Goal: Task Accomplishment & Management: Complete application form

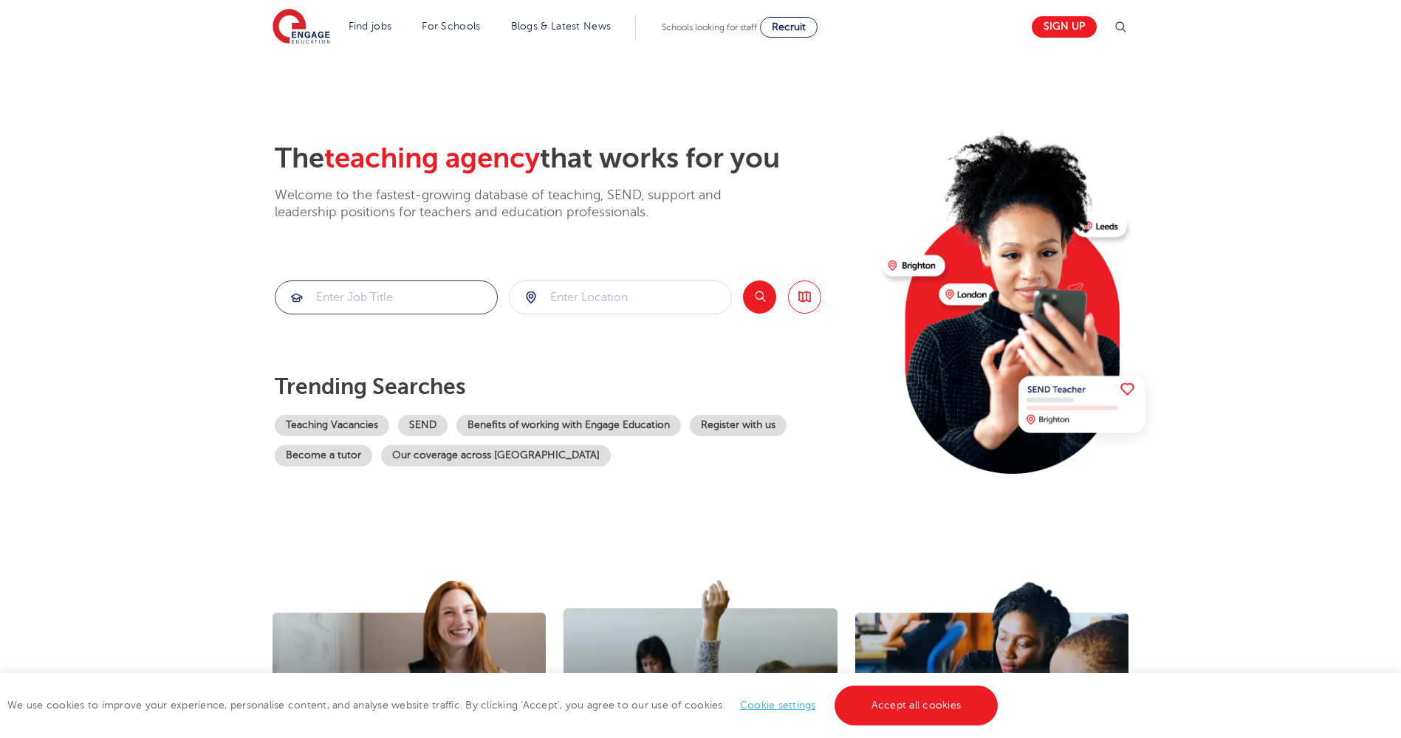
click at [369, 300] on input "search" at bounding box center [385, 297] width 221 height 32
click at [907, 704] on link "Accept all cookies" at bounding box center [916, 706] width 164 height 40
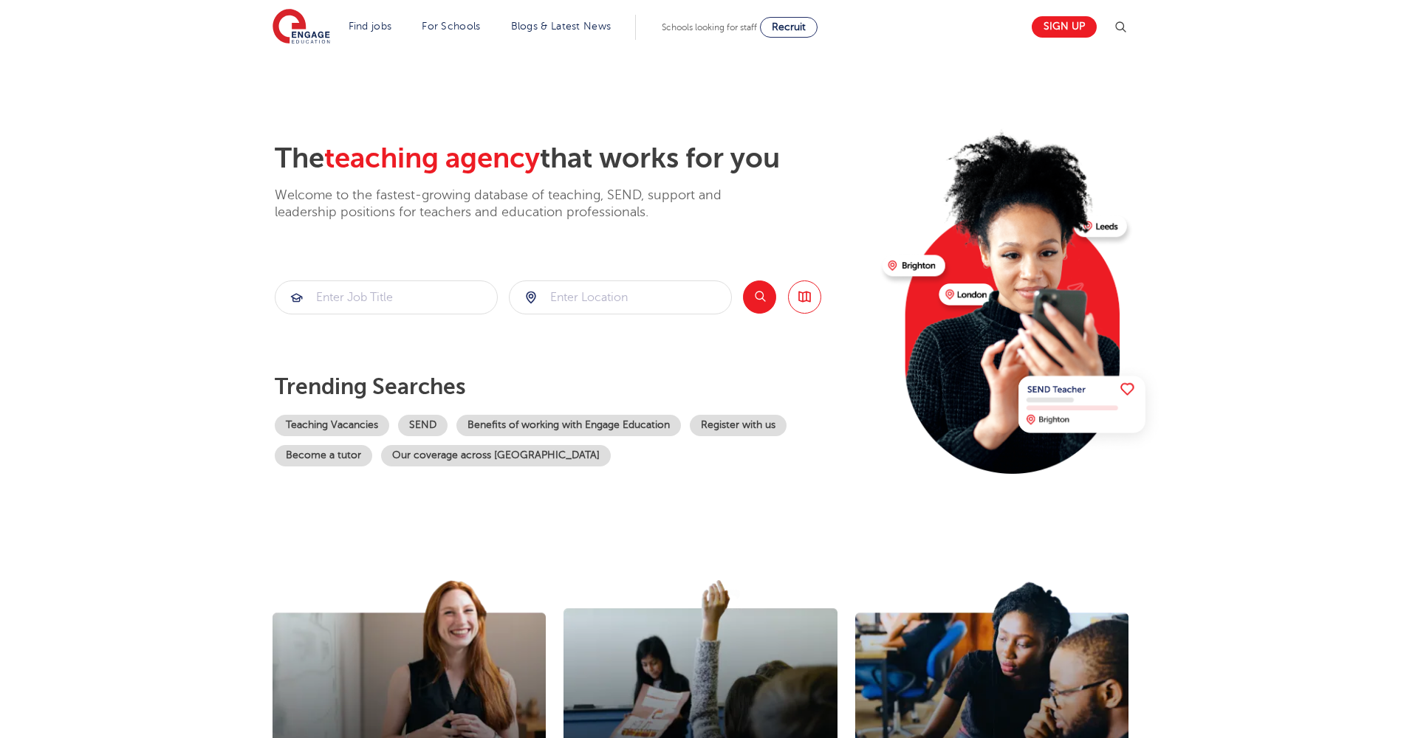
scroll to position [4, 0]
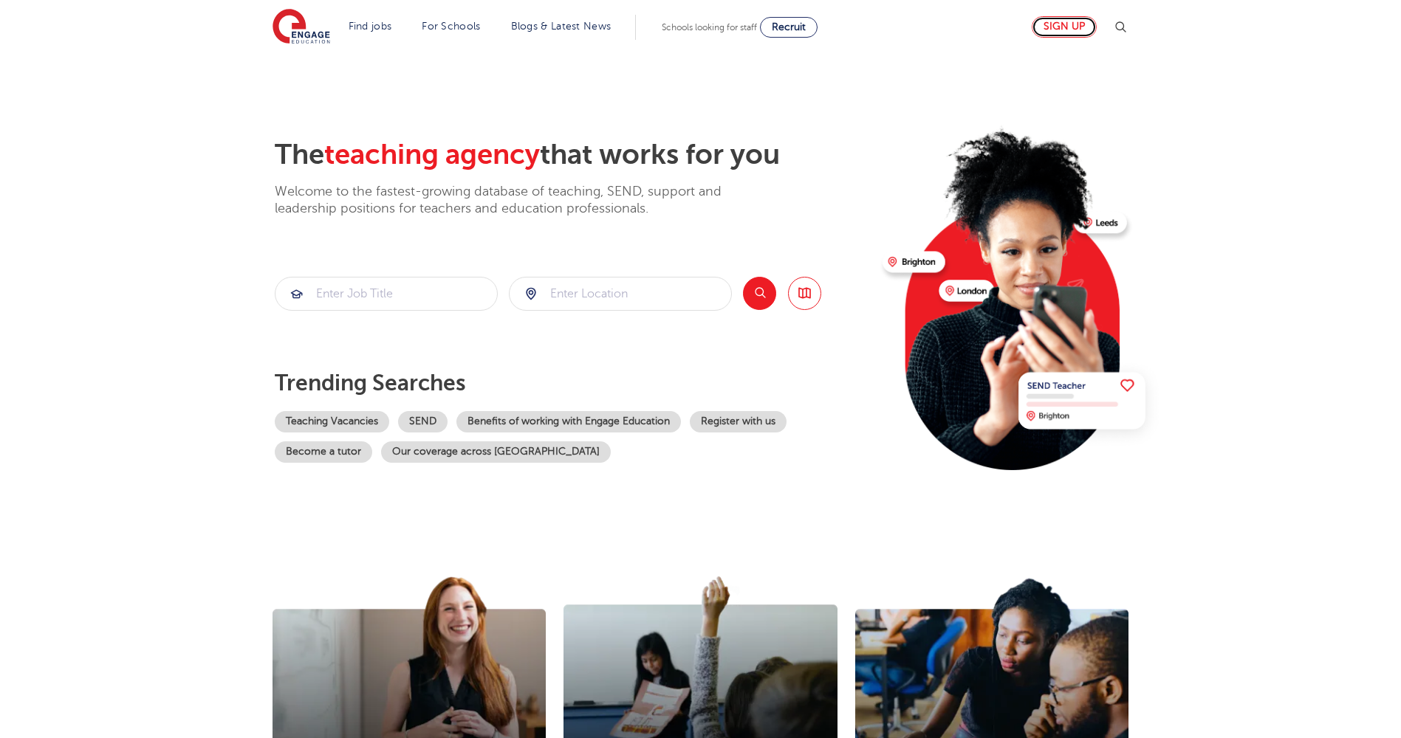
click at [1073, 24] on link "Sign up" at bounding box center [1063, 26] width 65 height 21
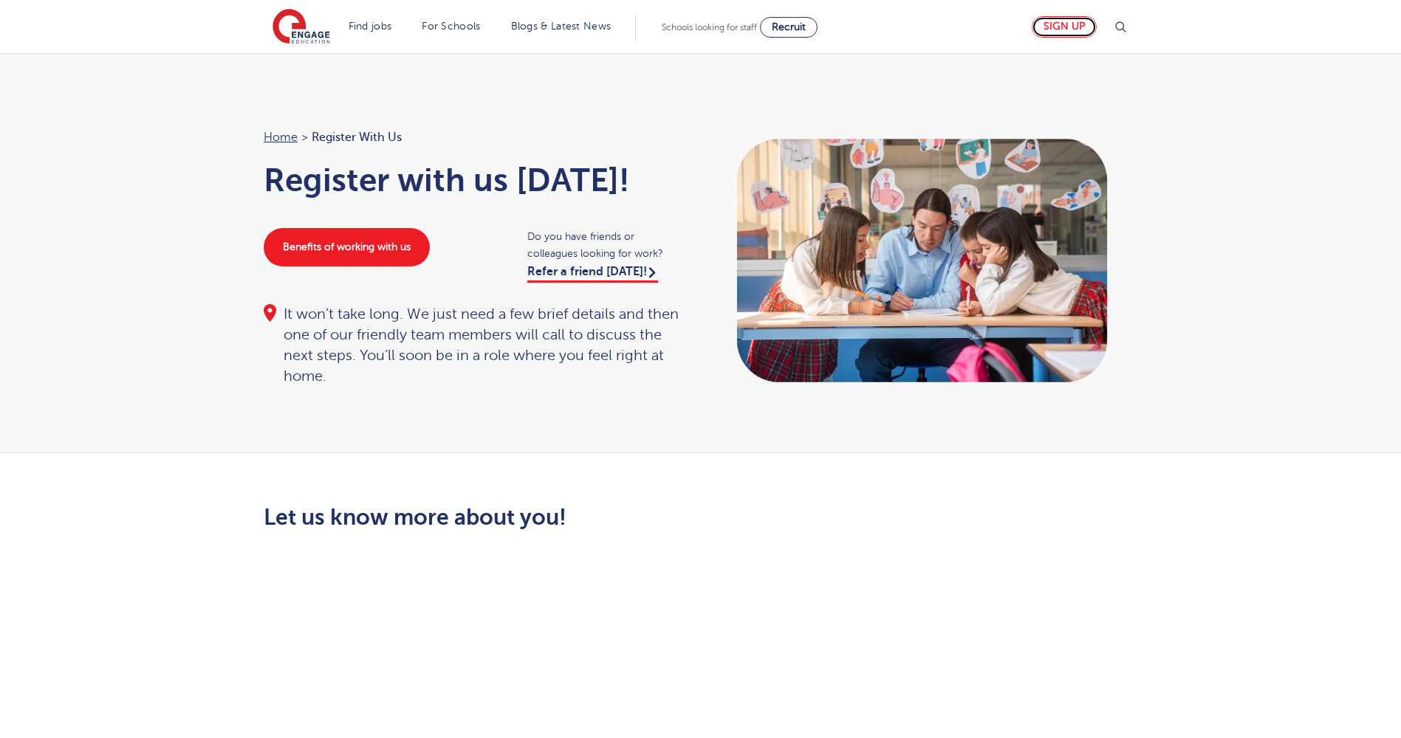
click at [1070, 28] on link "Sign up" at bounding box center [1063, 26] width 65 height 21
